Goal: Navigation & Orientation: Find specific page/section

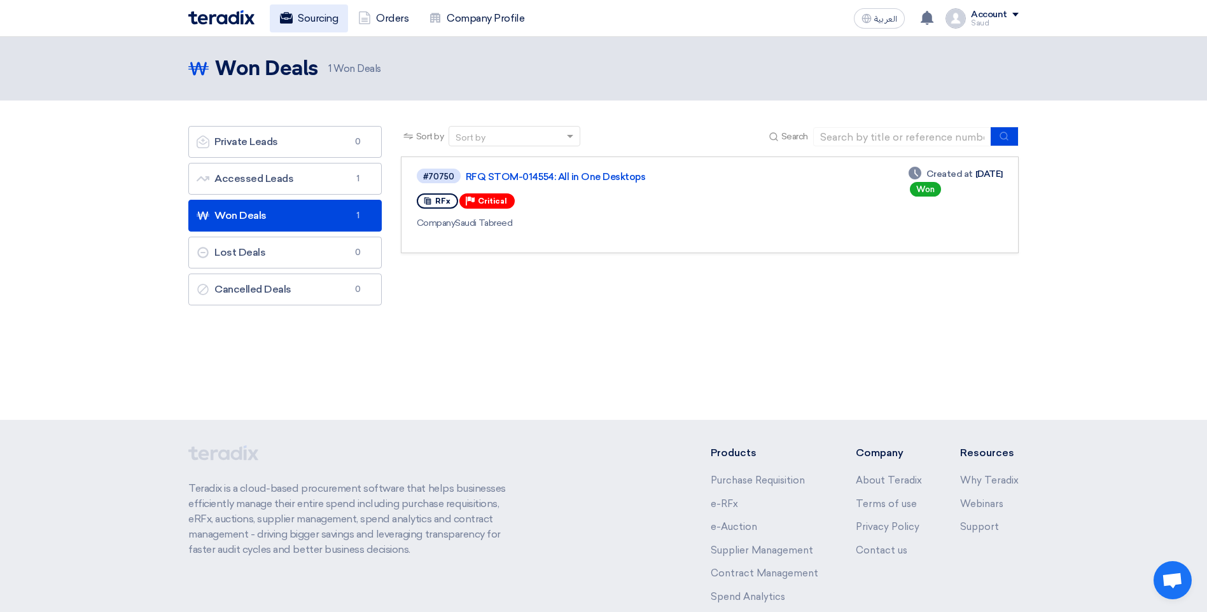
click at [318, 21] on link "Sourcing" at bounding box center [309, 18] width 78 height 28
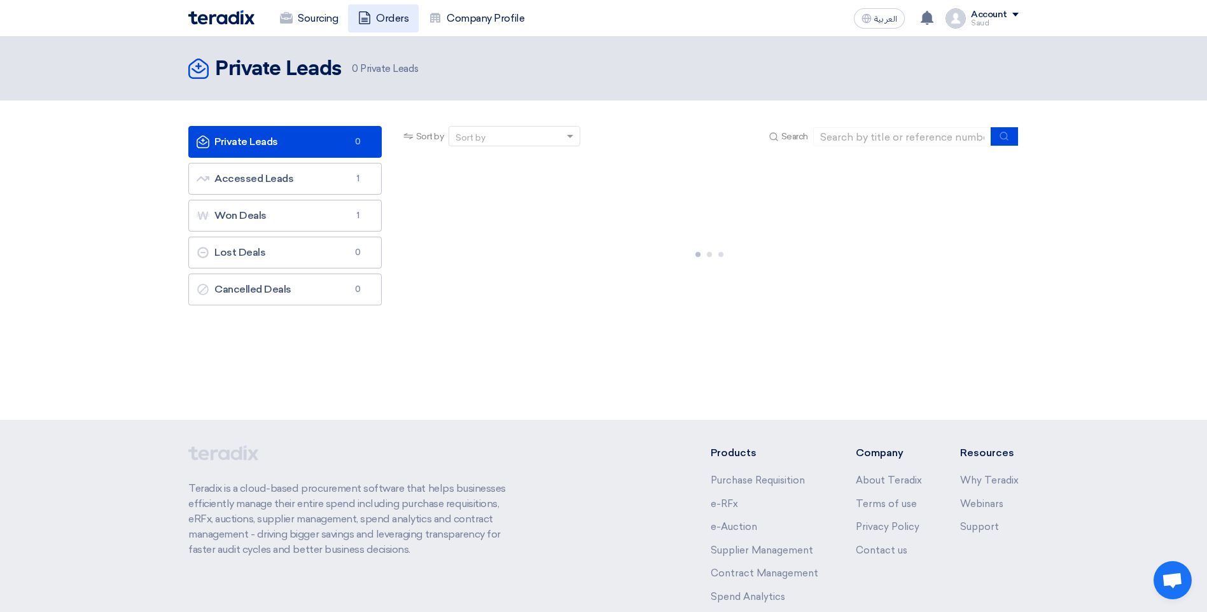
click at [392, 17] on link "Orders" at bounding box center [383, 18] width 71 height 28
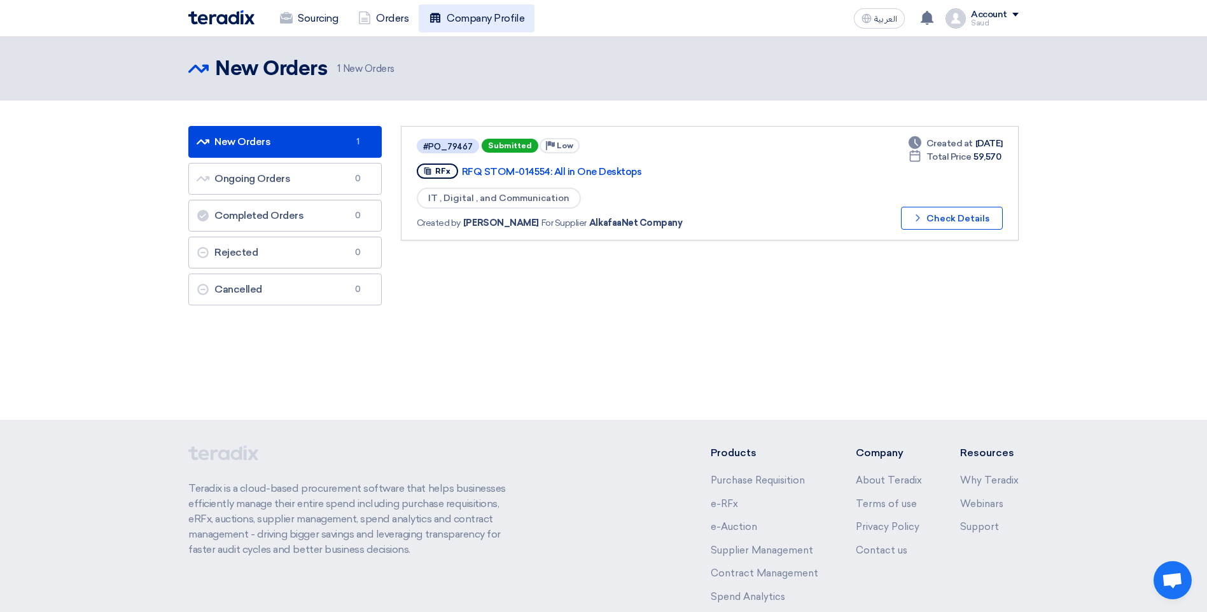
click at [443, 17] on link "Company Profile" at bounding box center [477, 18] width 116 height 28
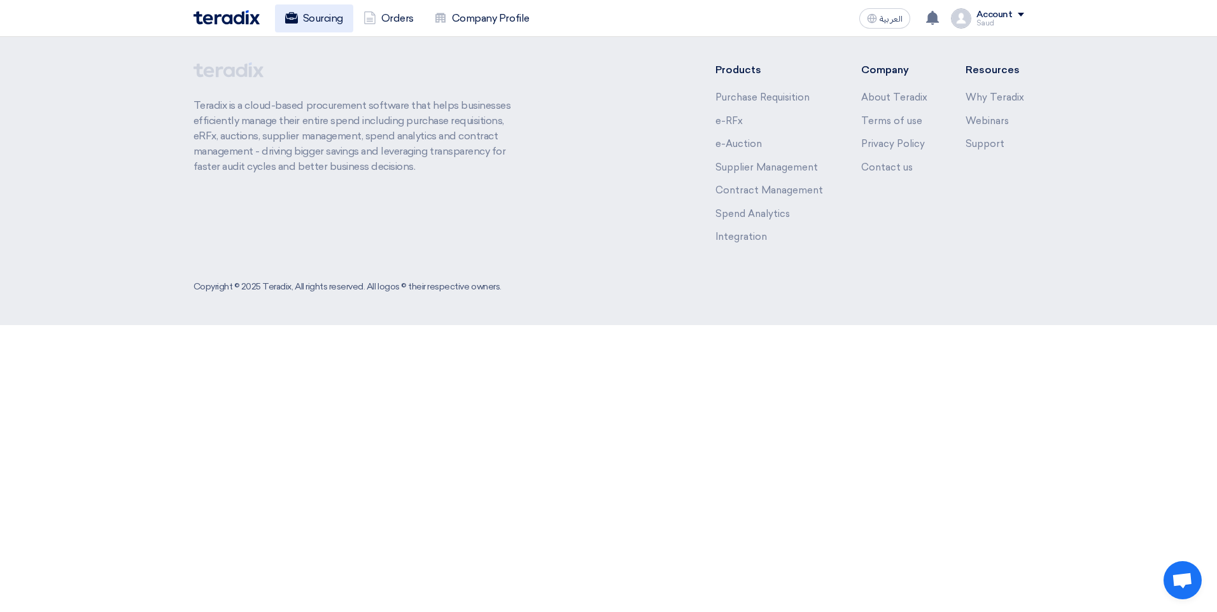
click at [336, 26] on link "Sourcing" at bounding box center [314, 18] width 78 height 28
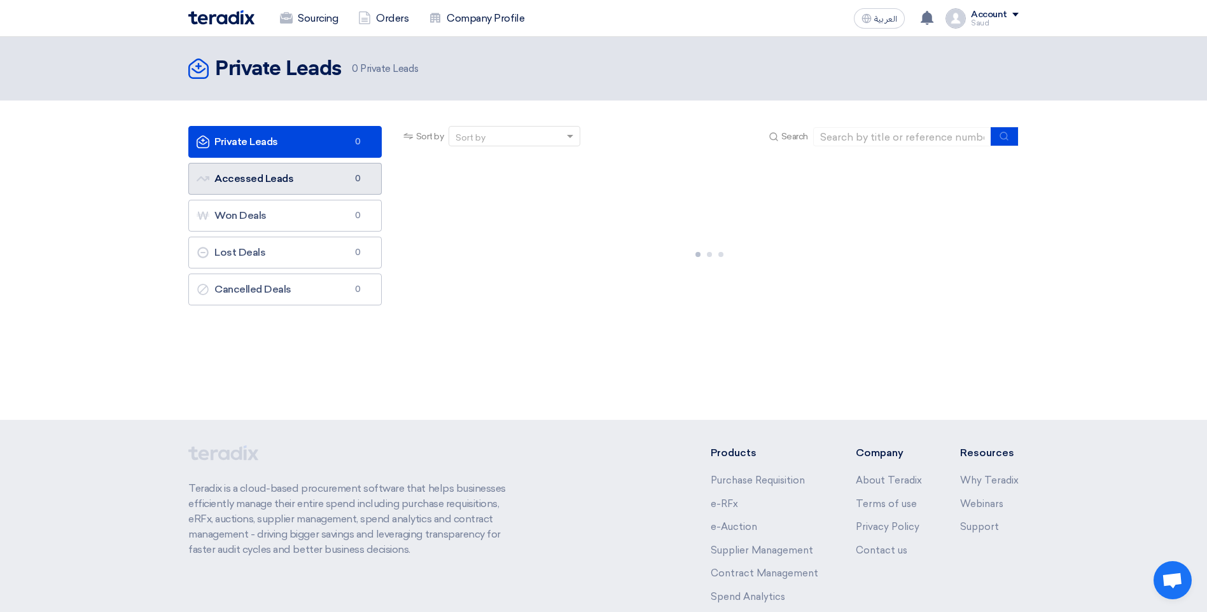
click at [337, 174] on link "Accessed Leads Accessed Leads 0" at bounding box center [284, 179] width 193 height 32
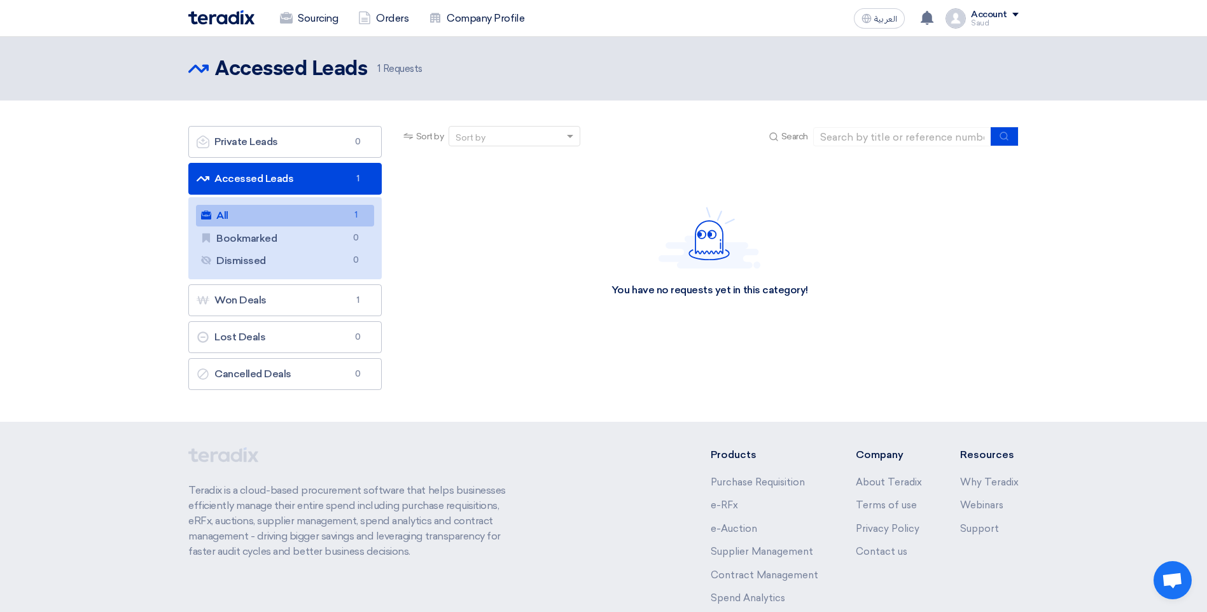
click at [328, 179] on link "Accessed Leads Accessed Leads 1" at bounding box center [284, 179] width 193 height 32
